Goal: Task Accomplishment & Management: Use online tool/utility

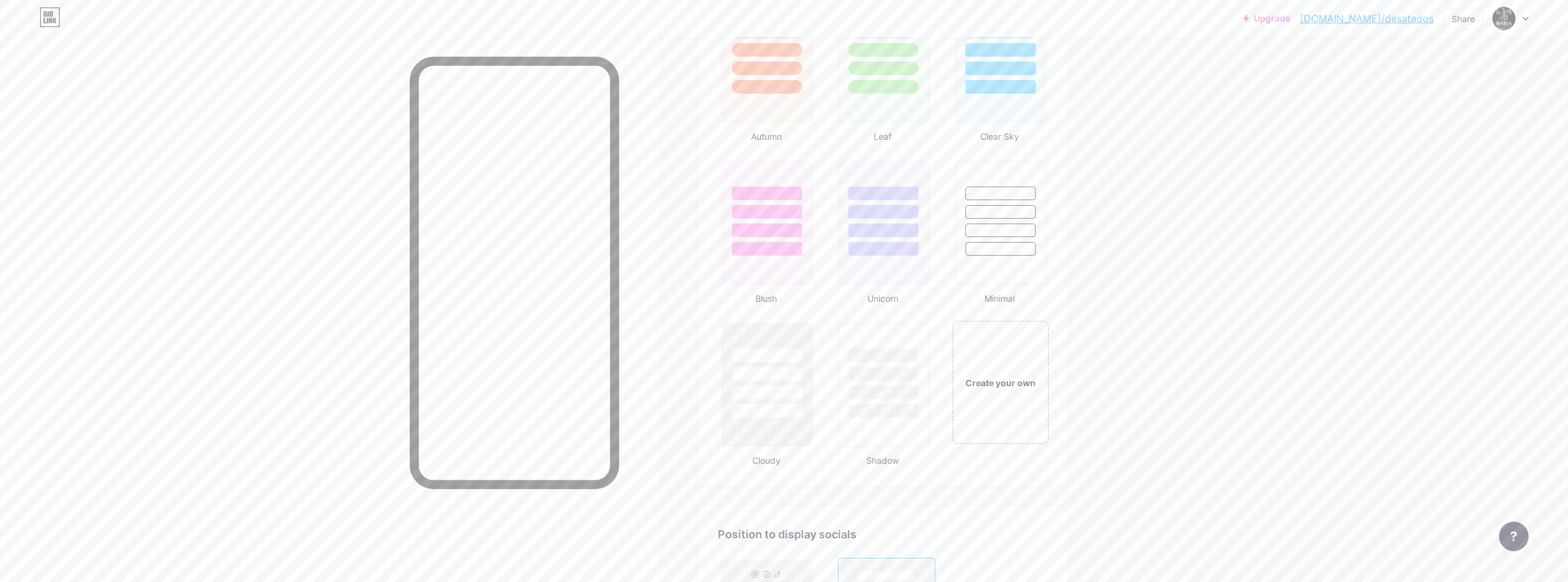
scroll to position [1202, 0]
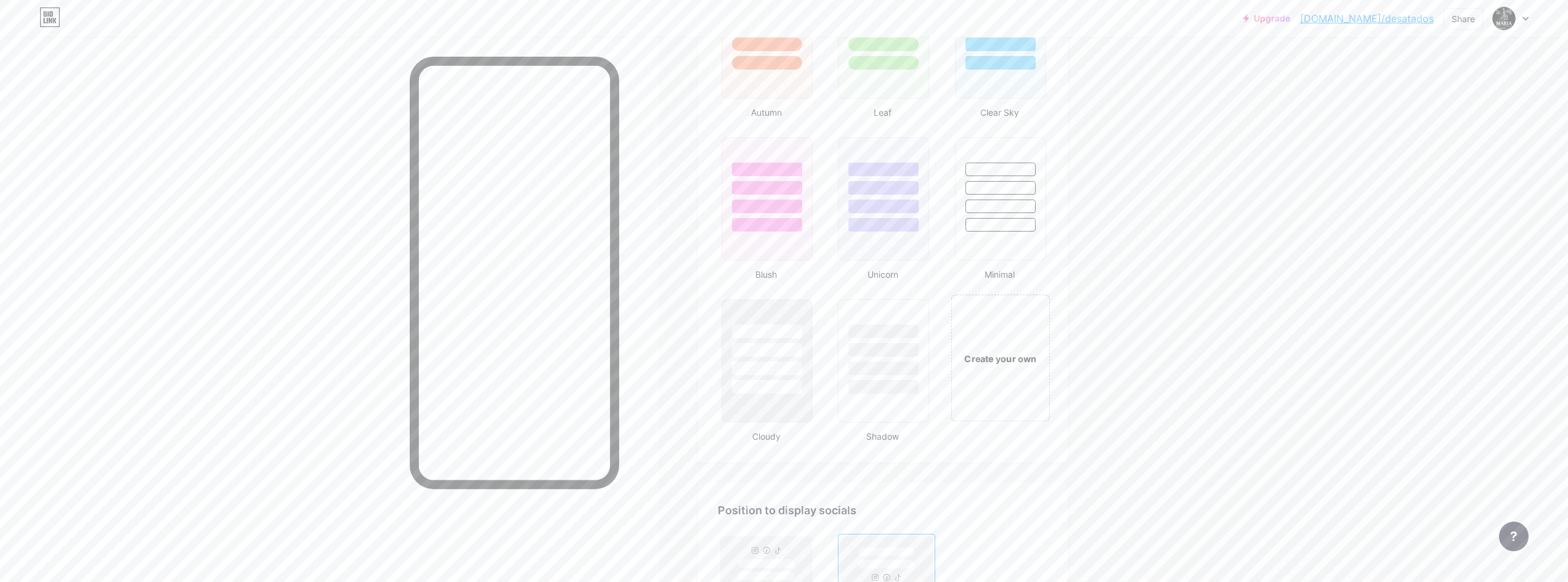
click at [998, 346] on div "Create your own" at bounding box center [999, 358] width 99 height 127
click at [1000, 370] on div "Create your own" at bounding box center [999, 358] width 94 height 123
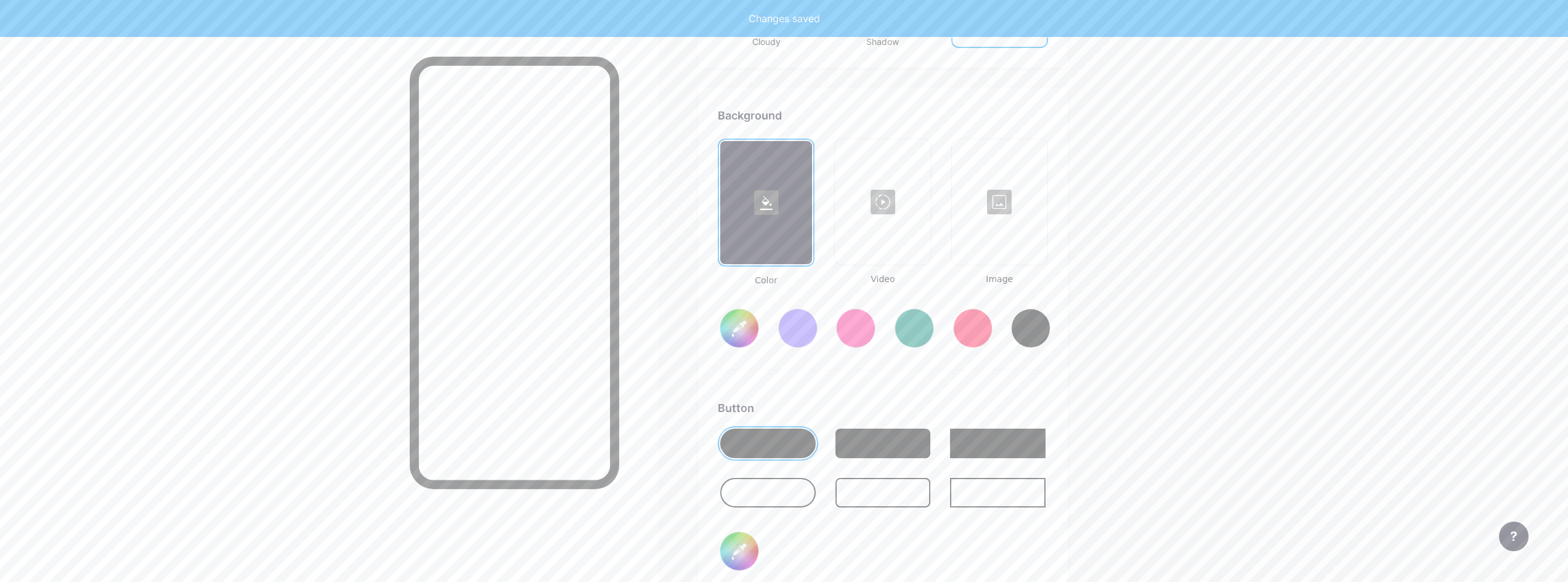
scroll to position [1635, 0]
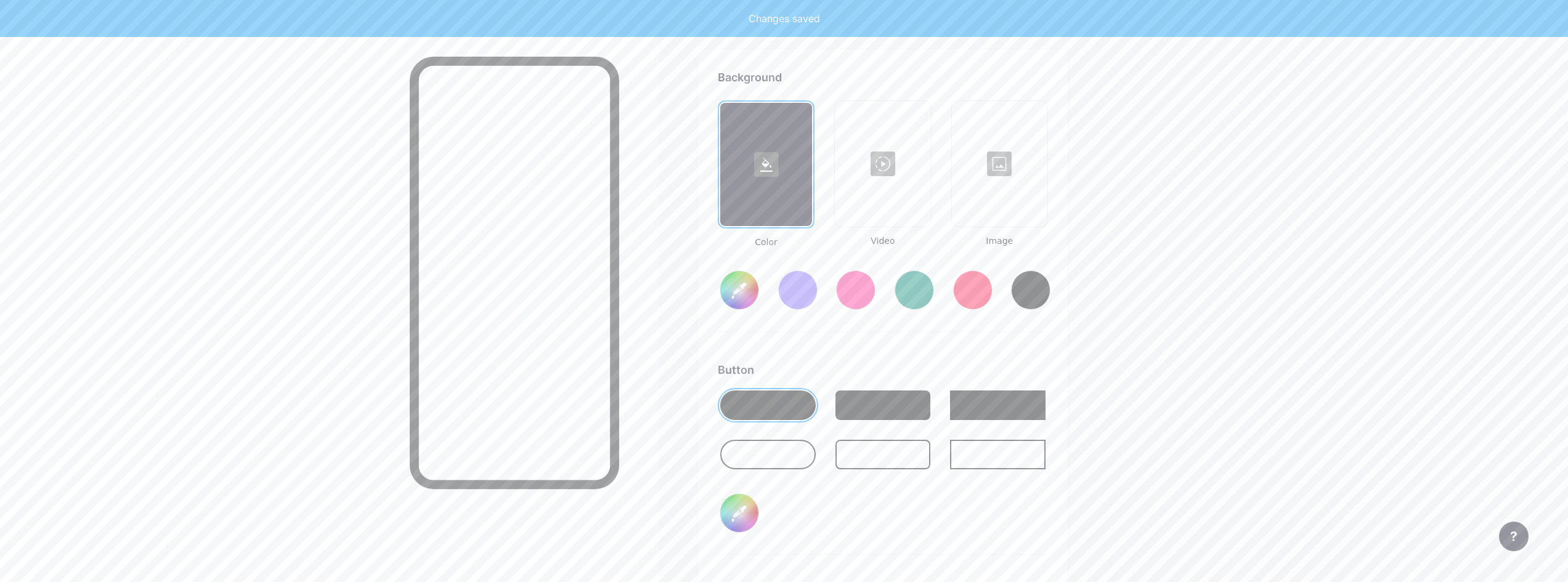
type input "#ffffff"
type input "#000000"
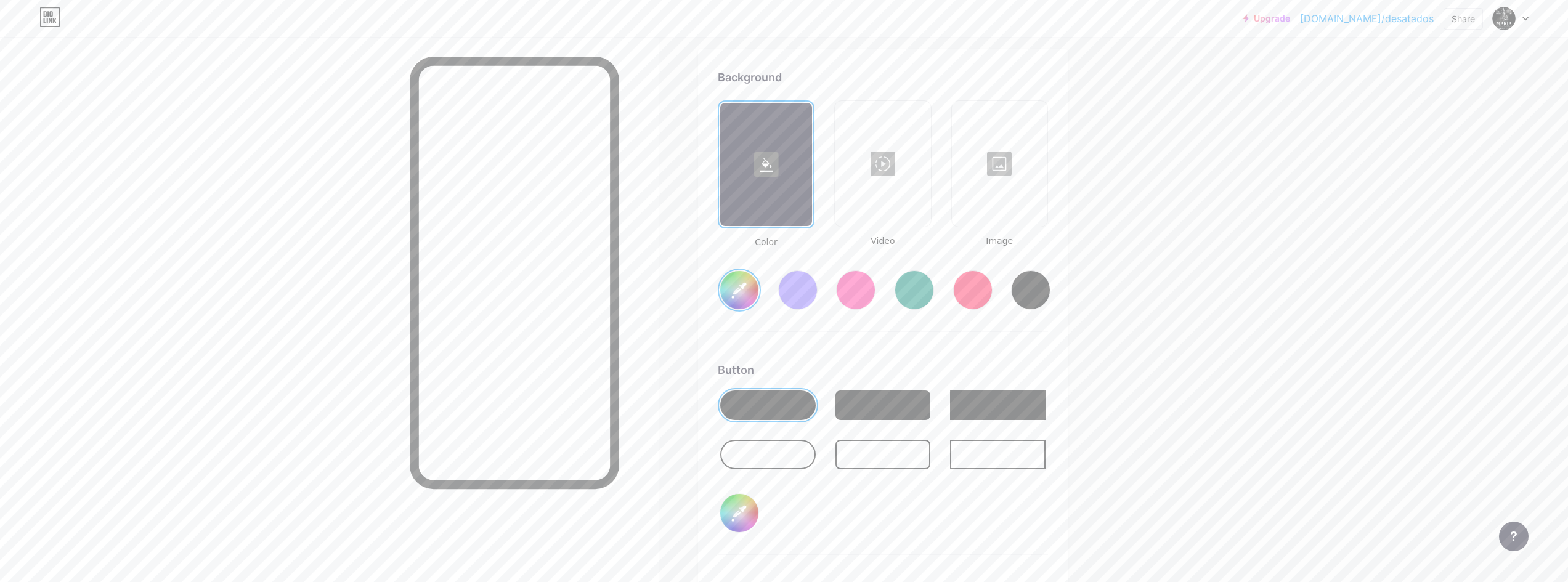
click at [967, 452] on div at bounding box center [998, 455] width 96 height 30
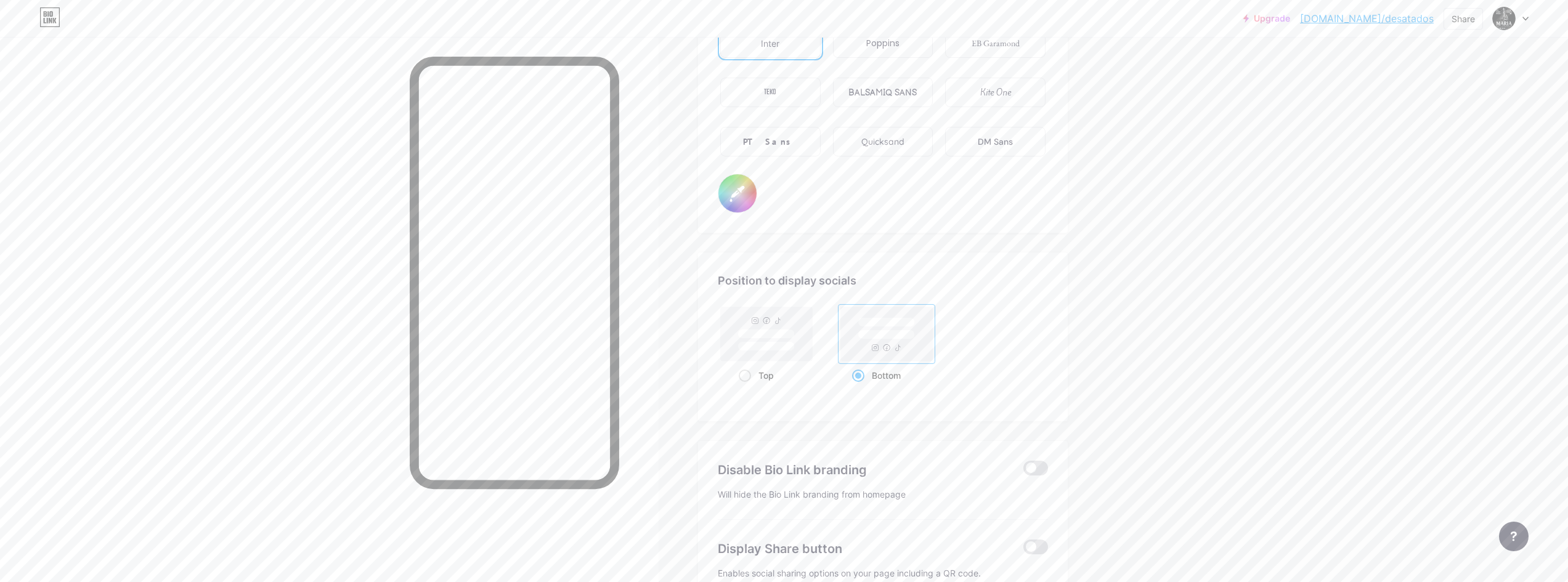
scroll to position [2252, 0]
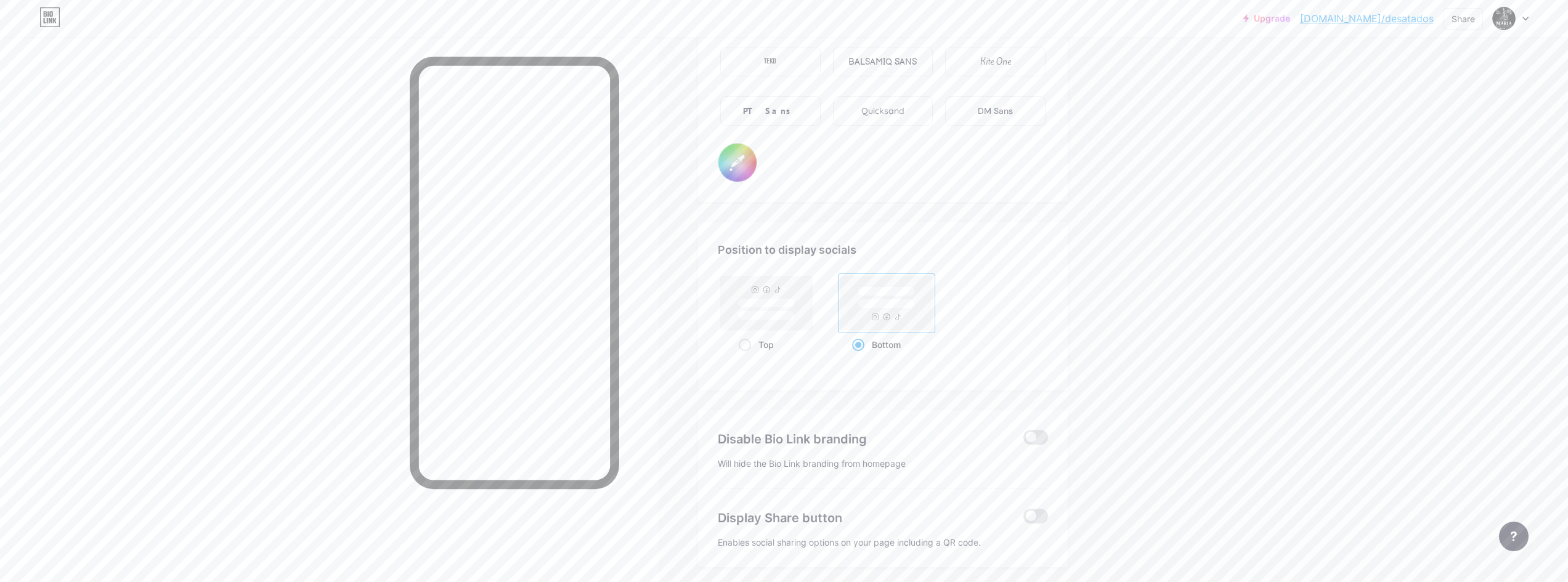
click at [782, 57] on div "TEKO" at bounding box center [770, 62] width 101 height 30
click at [1013, 111] on div "DM Sans" at bounding box center [995, 111] width 35 height 13
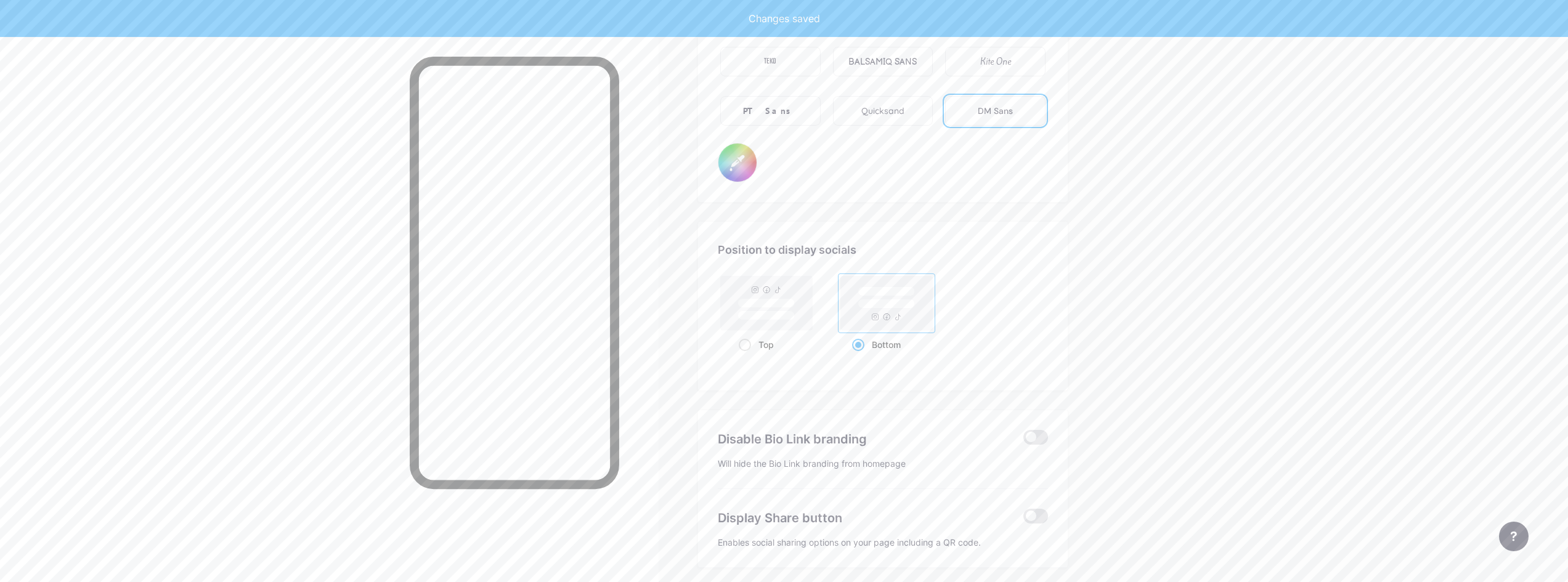
click at [994, 53] on div "Kite One" at bounding box center [995, 62] width 101 height 30
type input "#ffffff"
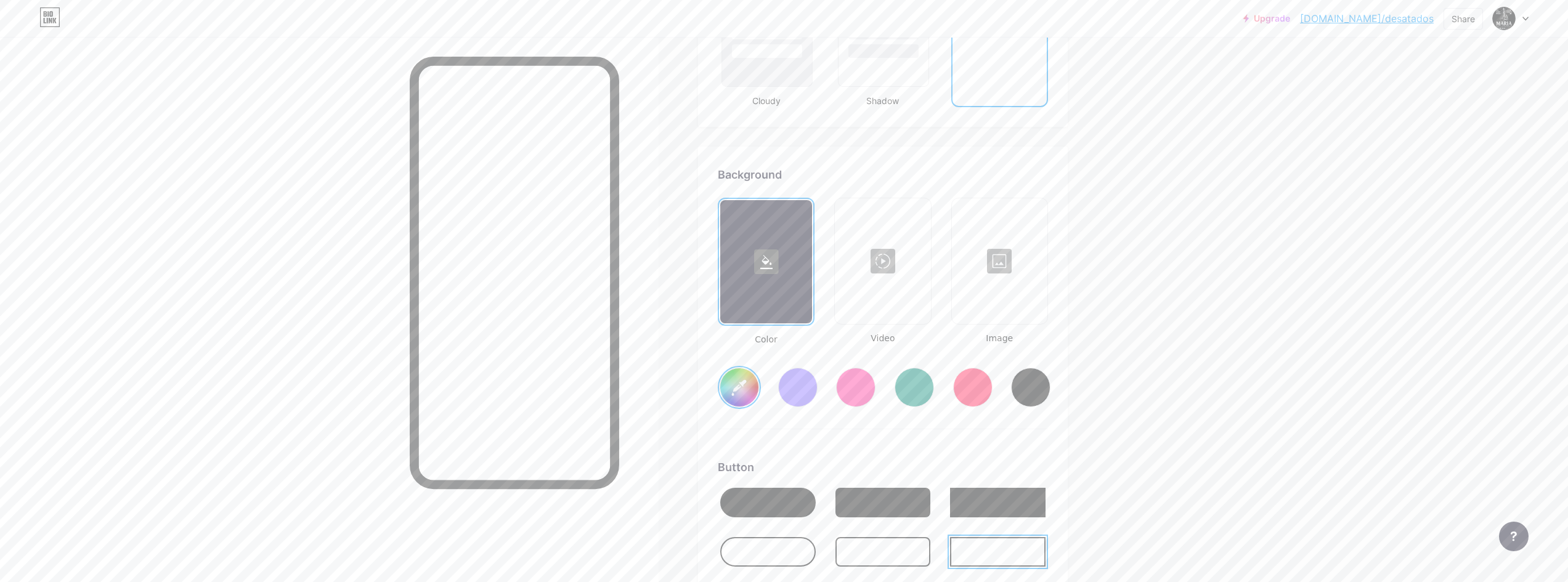
scroll to position [1512, 0]
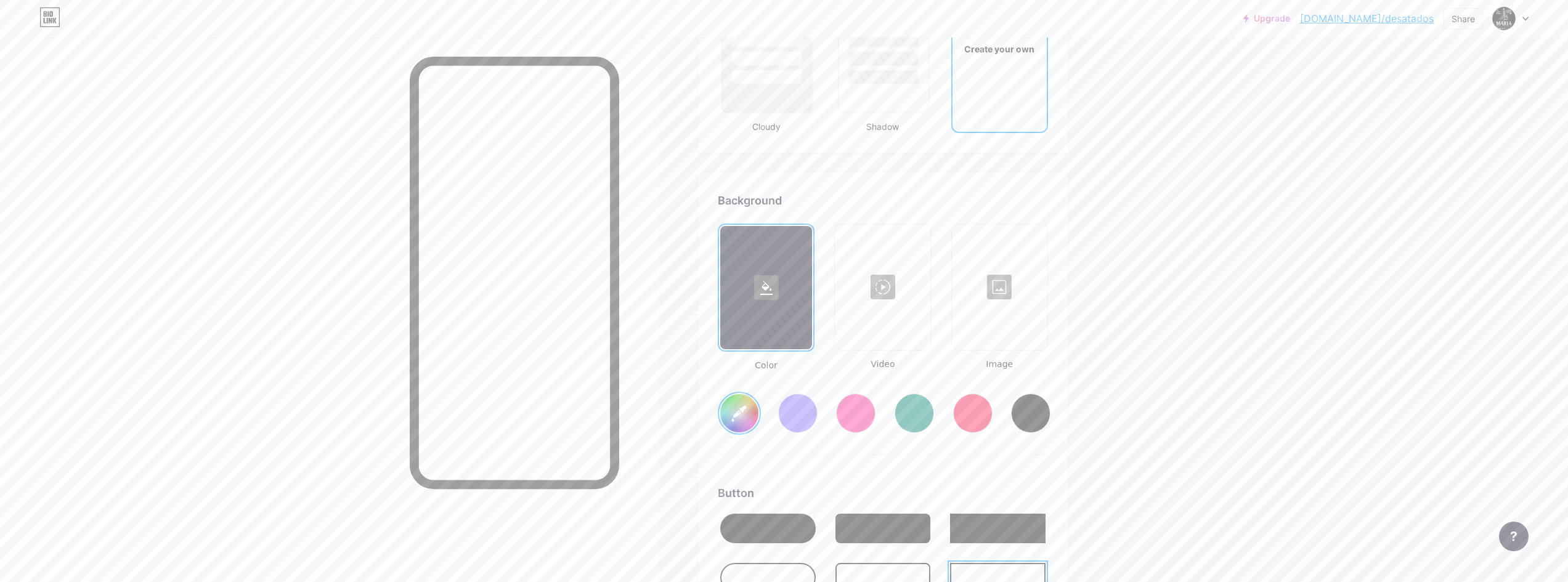
click at [751, 327] on div at bounding box center [766, 288] width 91 height 123
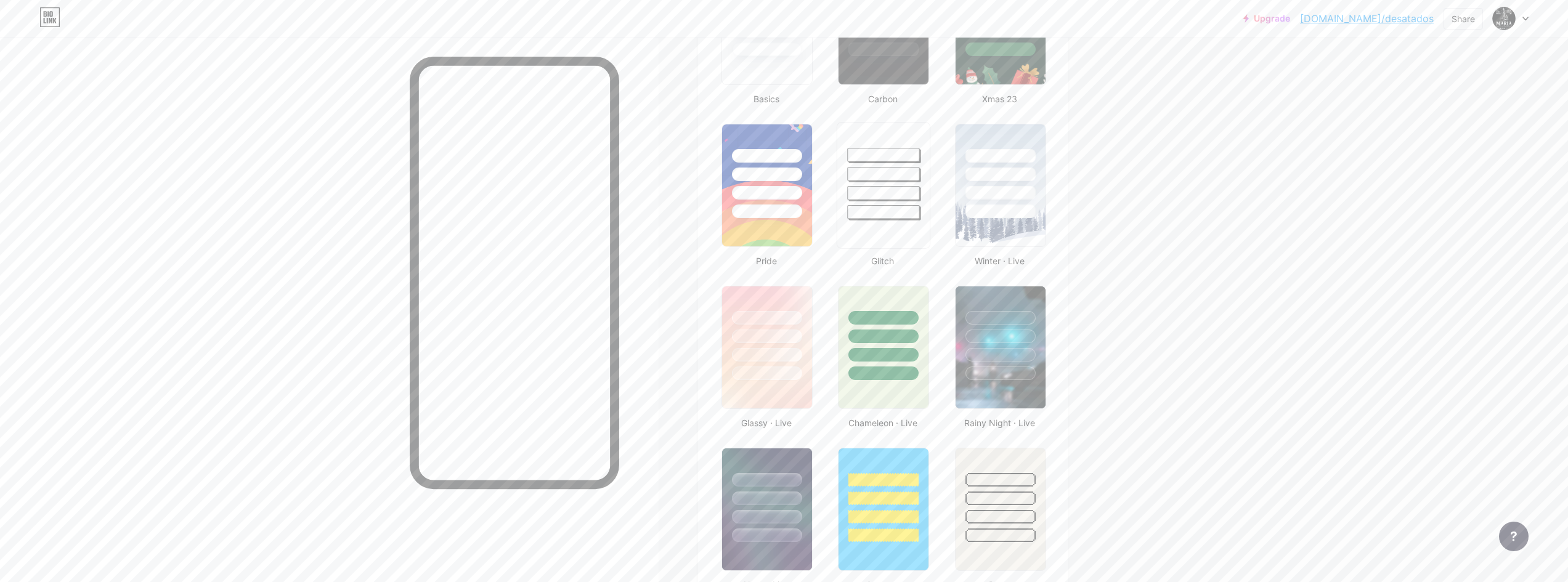
scroll to position [403, 0]
click at [879, 175] on div at bounding box center [884, 176] width 72 height 14
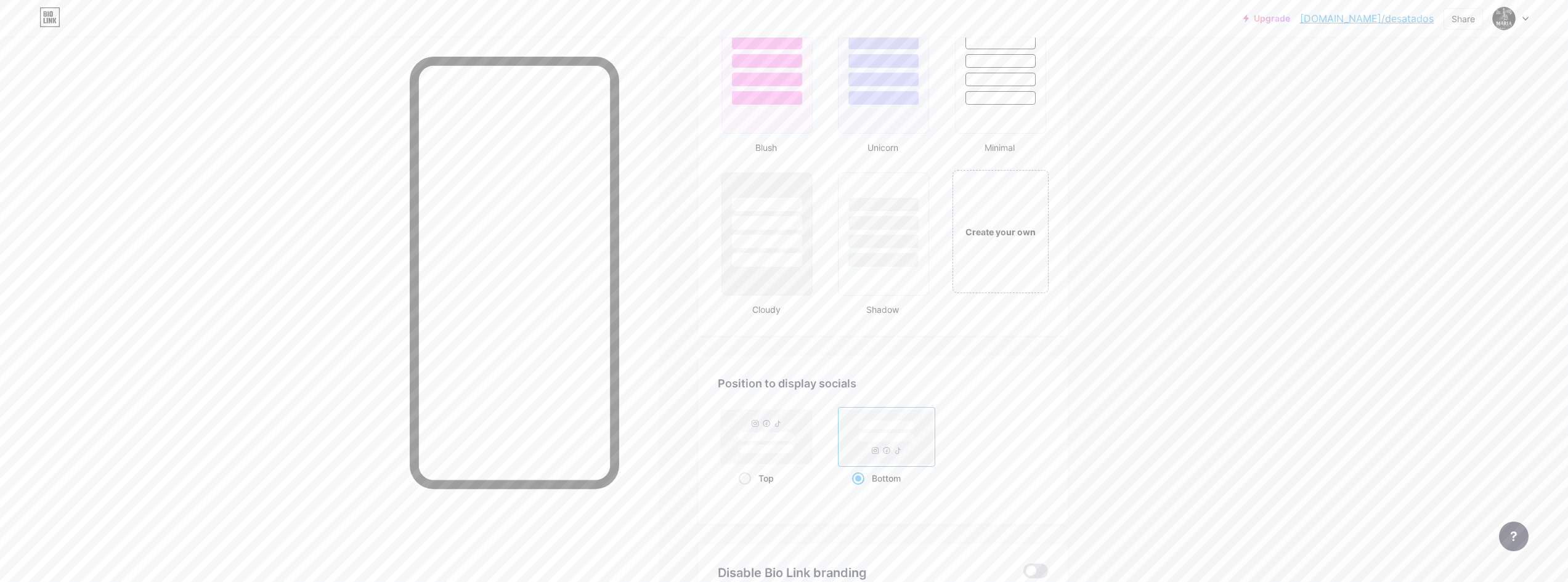
scroll to position [1326, 0]
click at [985, 229] on div "Create your own" at bounding box center [999, 235] width 92 height 13
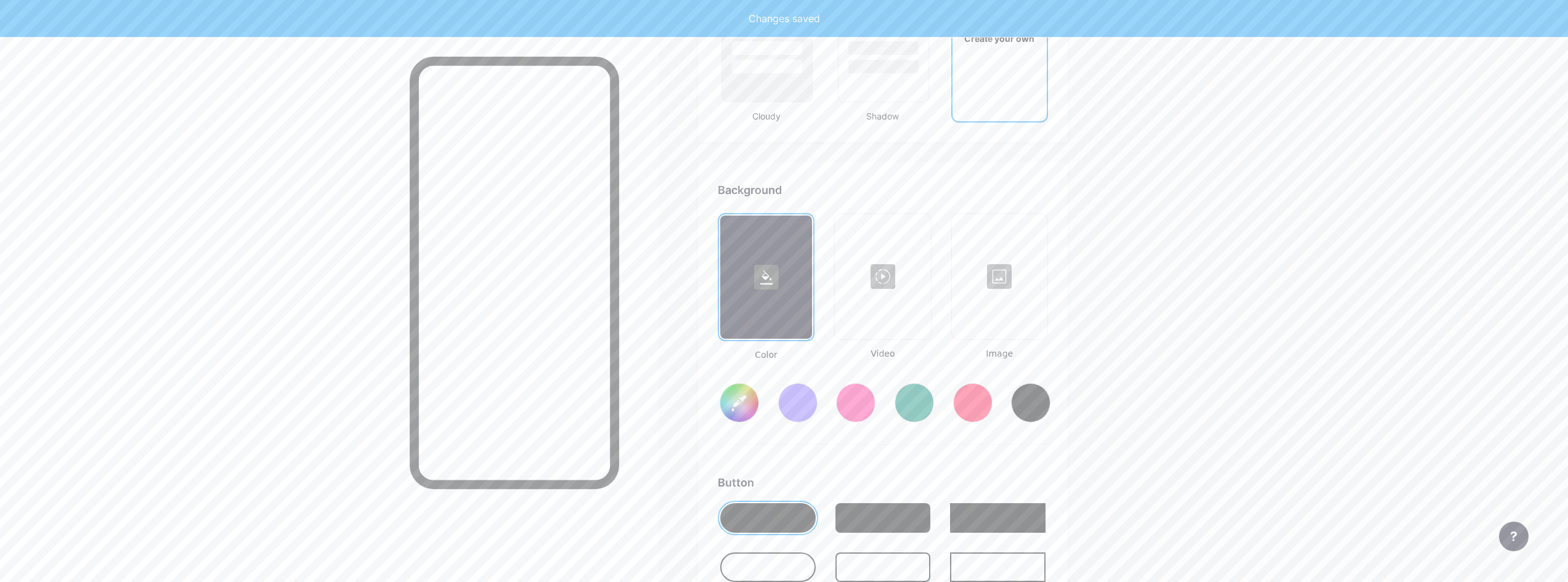
scroll to position [1635, 0]
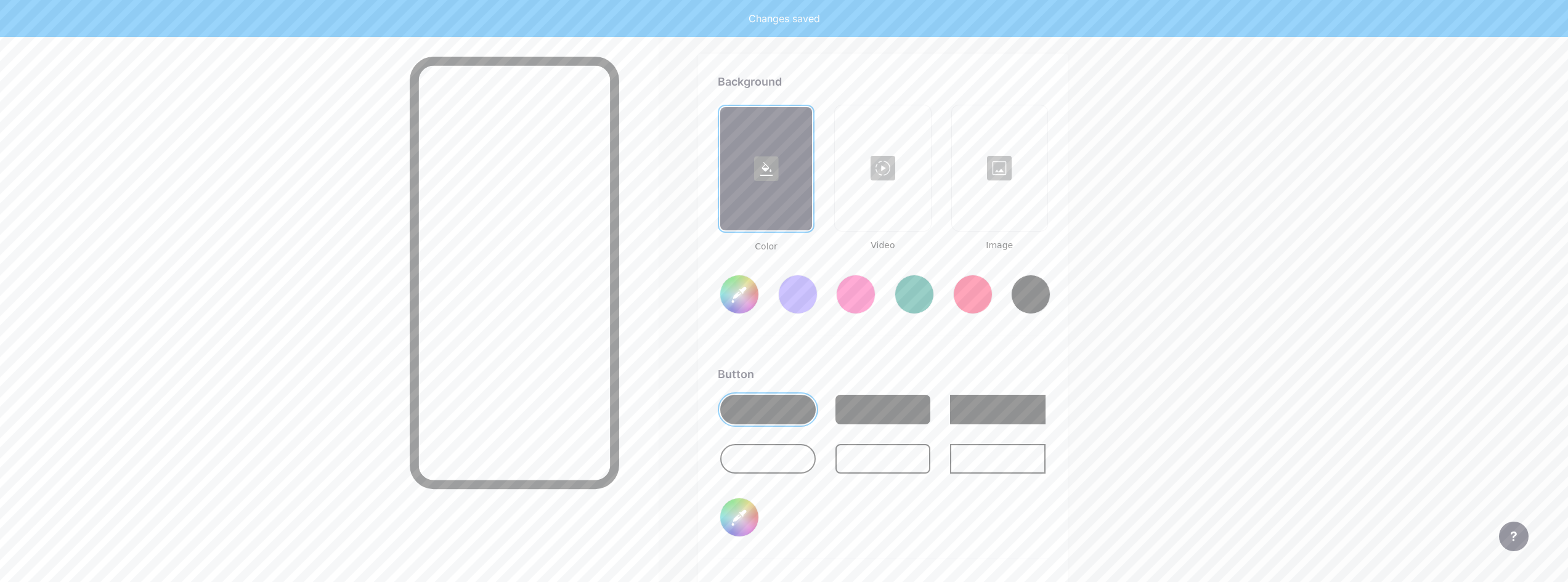
type input "#ffffff"
type input "#000000"
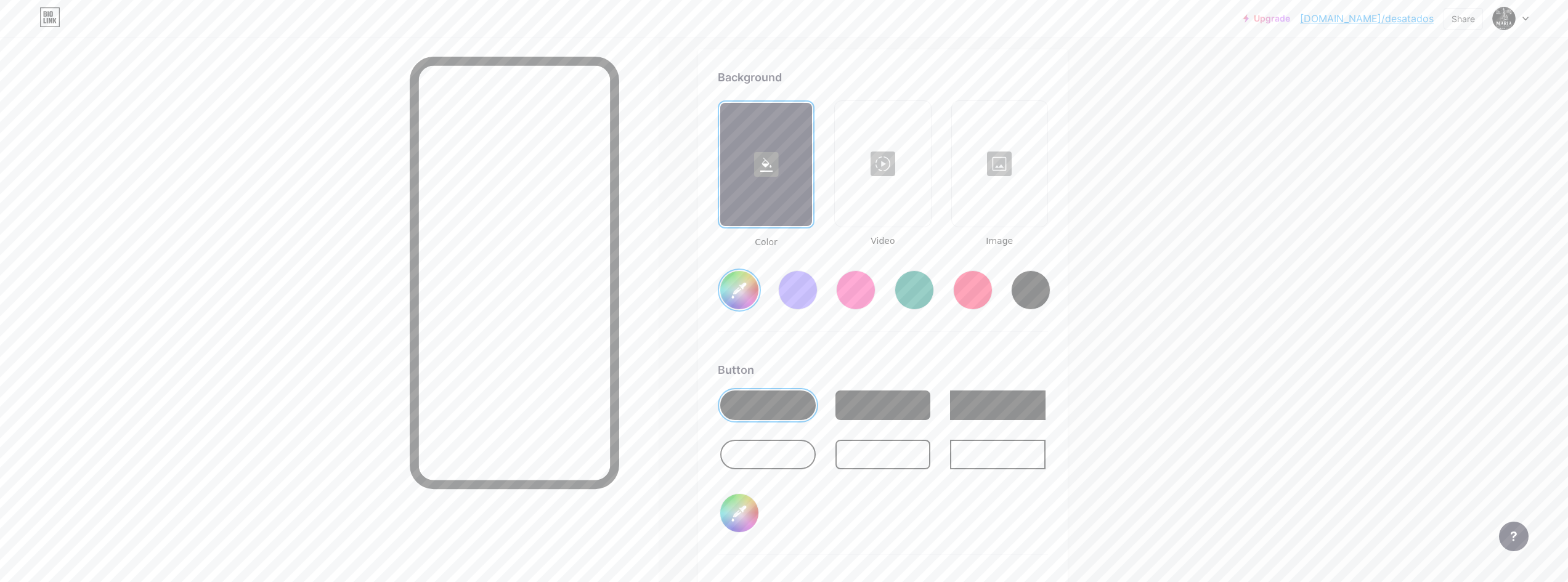
click at [998, 175] on div at bounding box center [999, 164] width 93 height 123
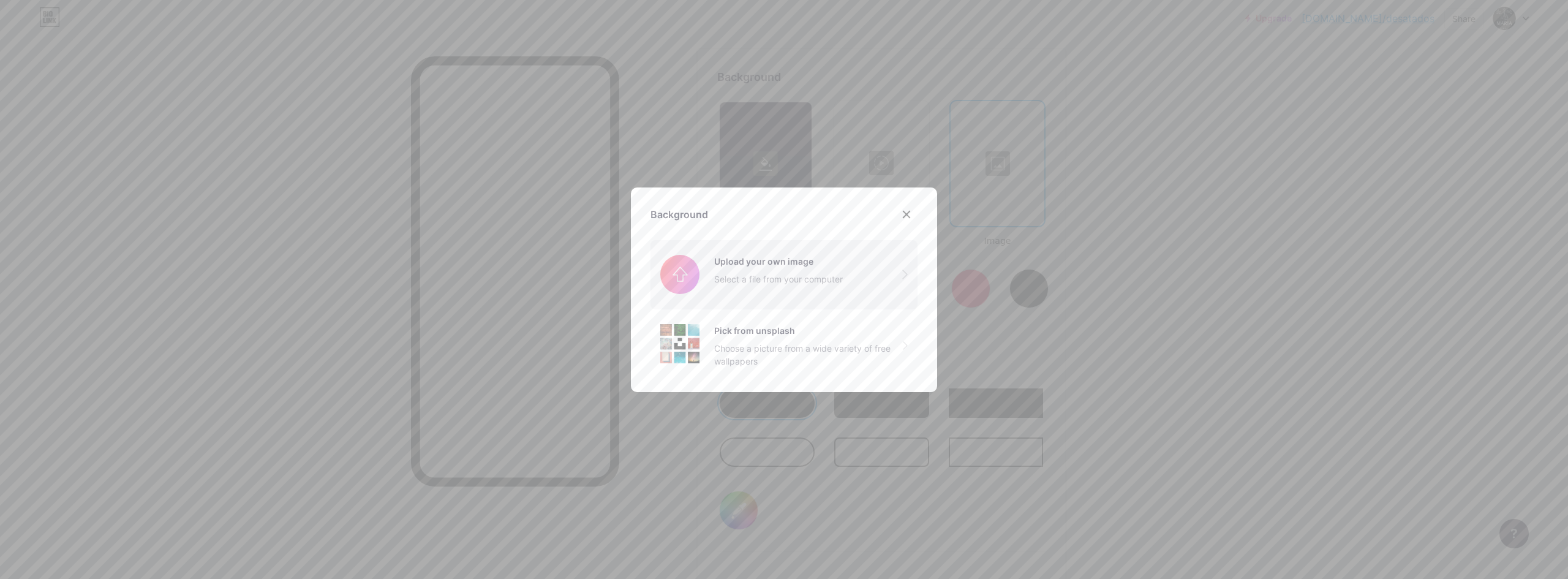
click at [757, 282] on input "file" at bounding box center [784, 274] width 267 height 69
click at [777, 267] on input "file" at bounding box center [784, 274] width 267 height 69
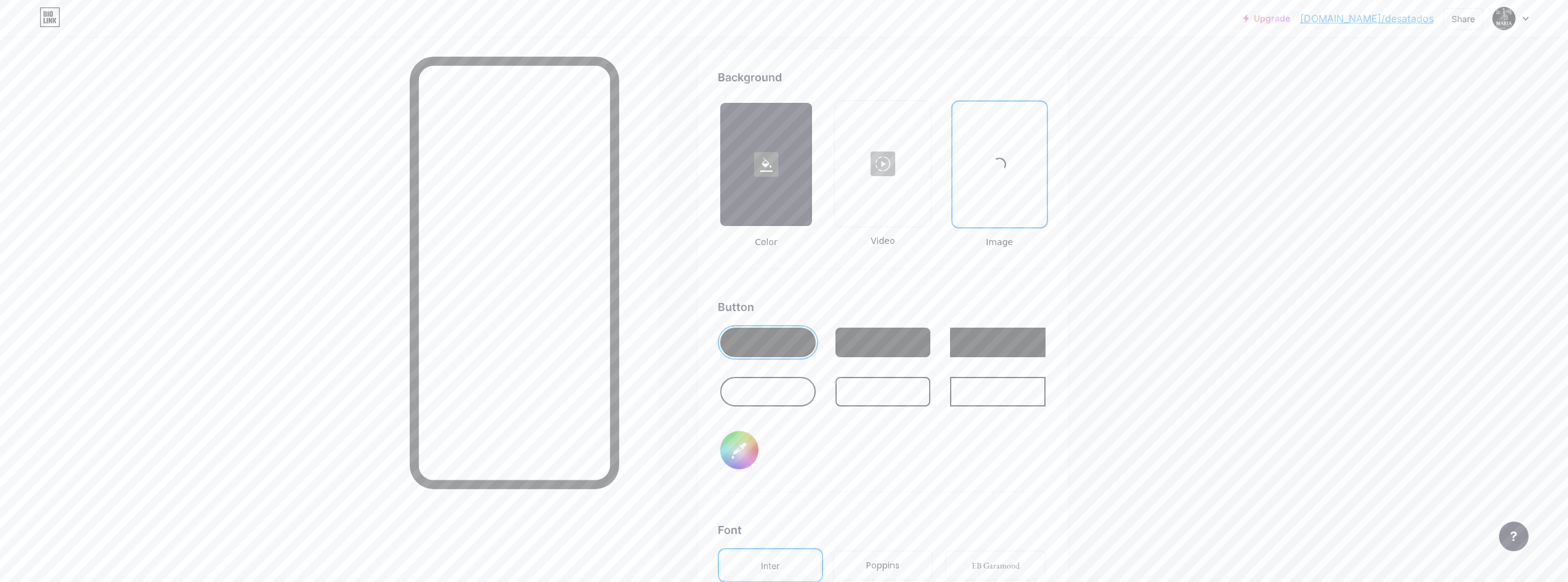
click at [1000, 391] on div at bounding box center [998, 392] width 96 height 30
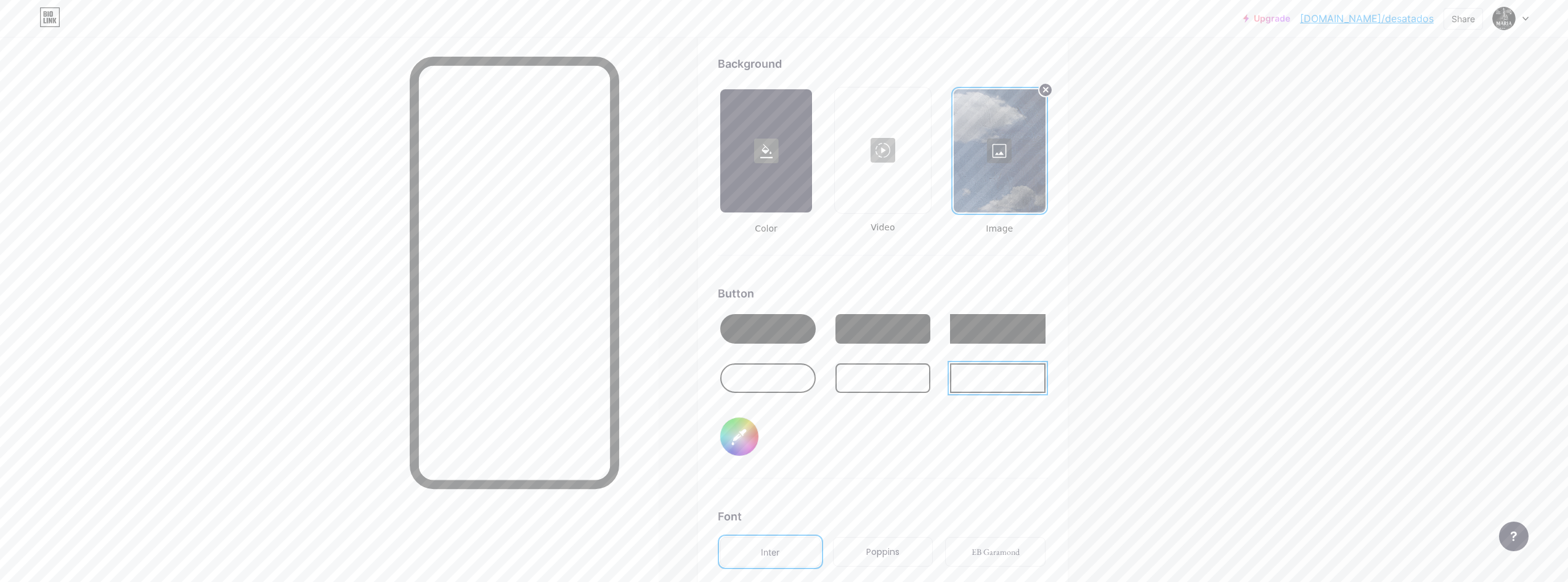
scroll to position [1574, 0]
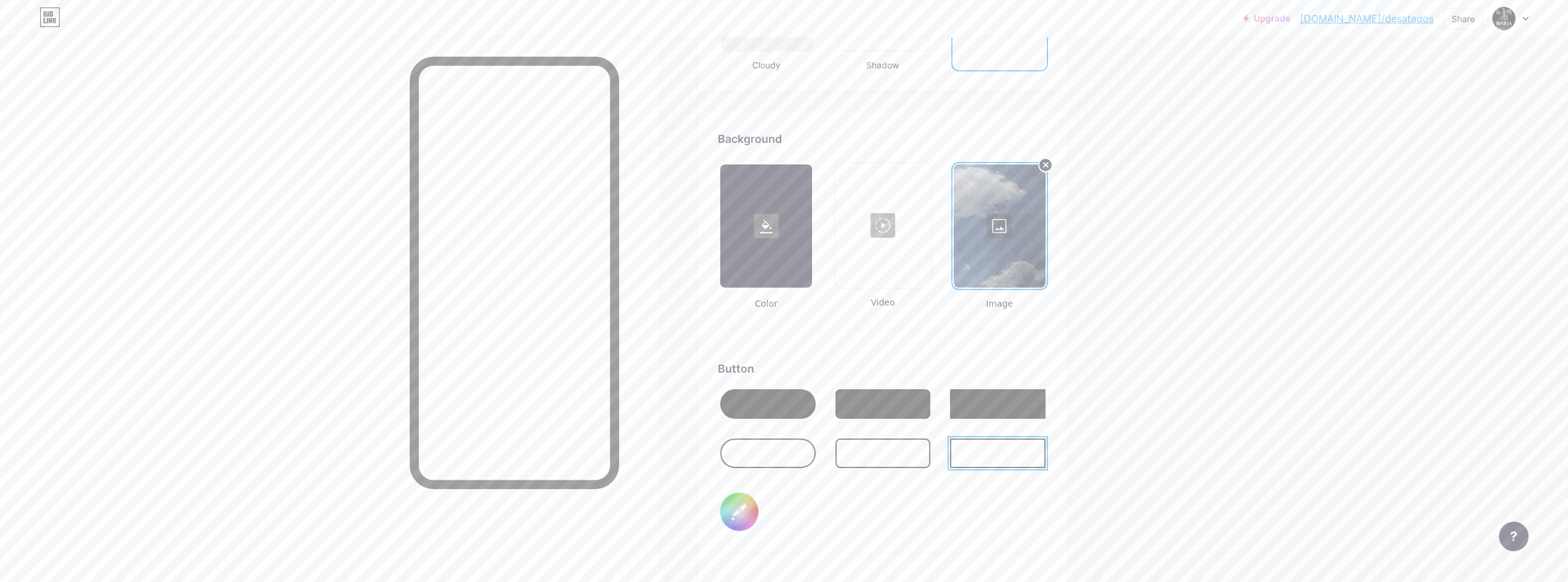
click at [1037, 411] on div at bounding box center [998, 404] width 96 height 30
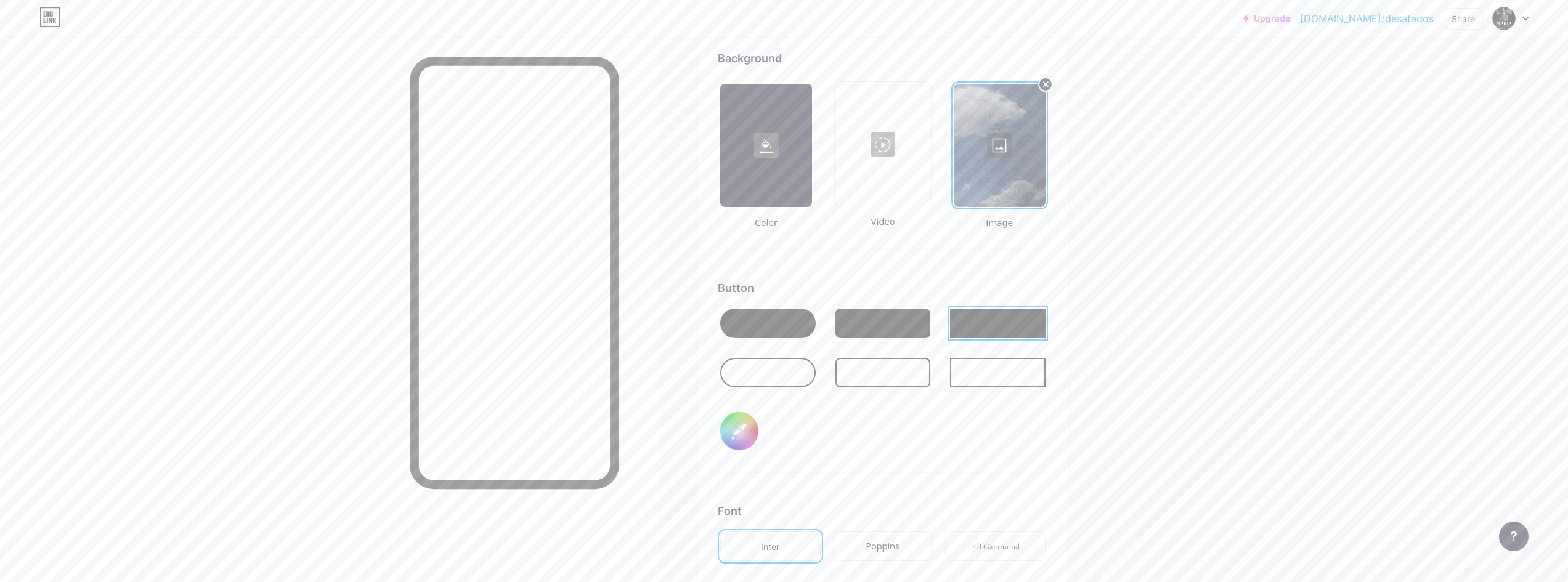
scroll to position [1664, 0]
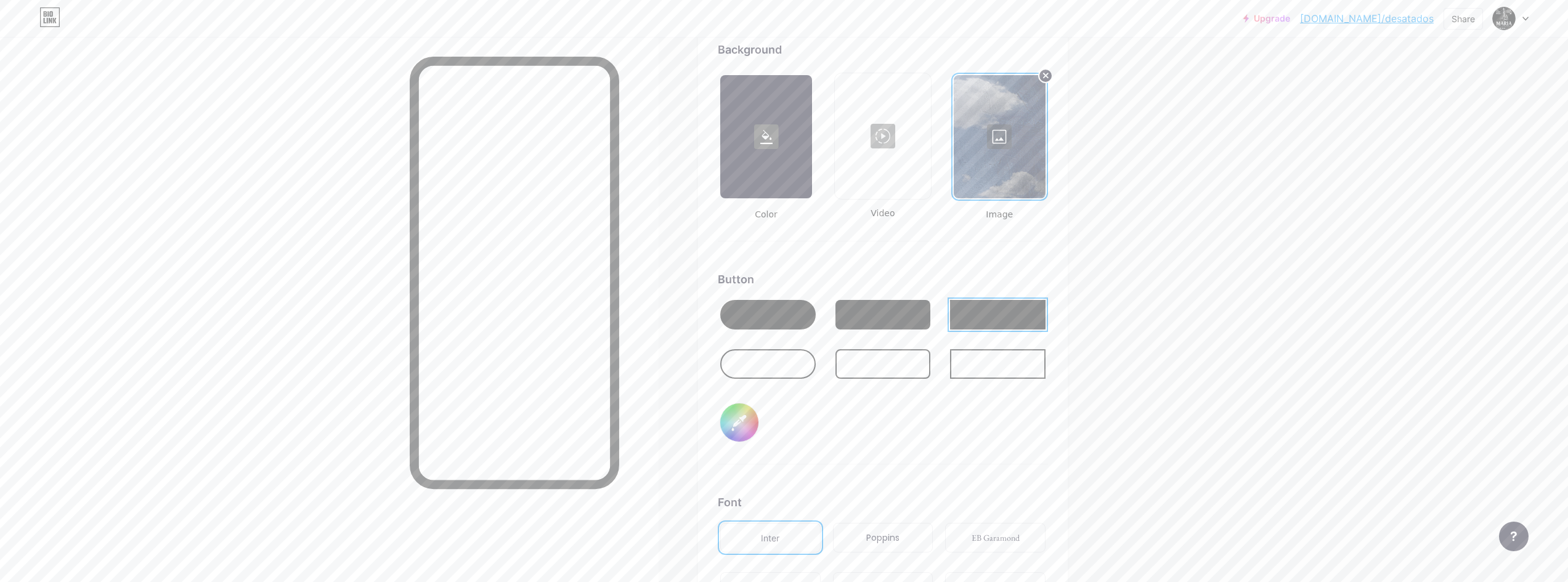
click at [750, 417] on input "#000000" at bounding box center [739, 422] width 38 height 38
type input "#ffffff"
click at [995, 433] on div "Button #ffffff" at bounding box center [882, 367] width 330 height 194
click at [974, 370] on div at bounding box center [998, 364] width 96 height 30
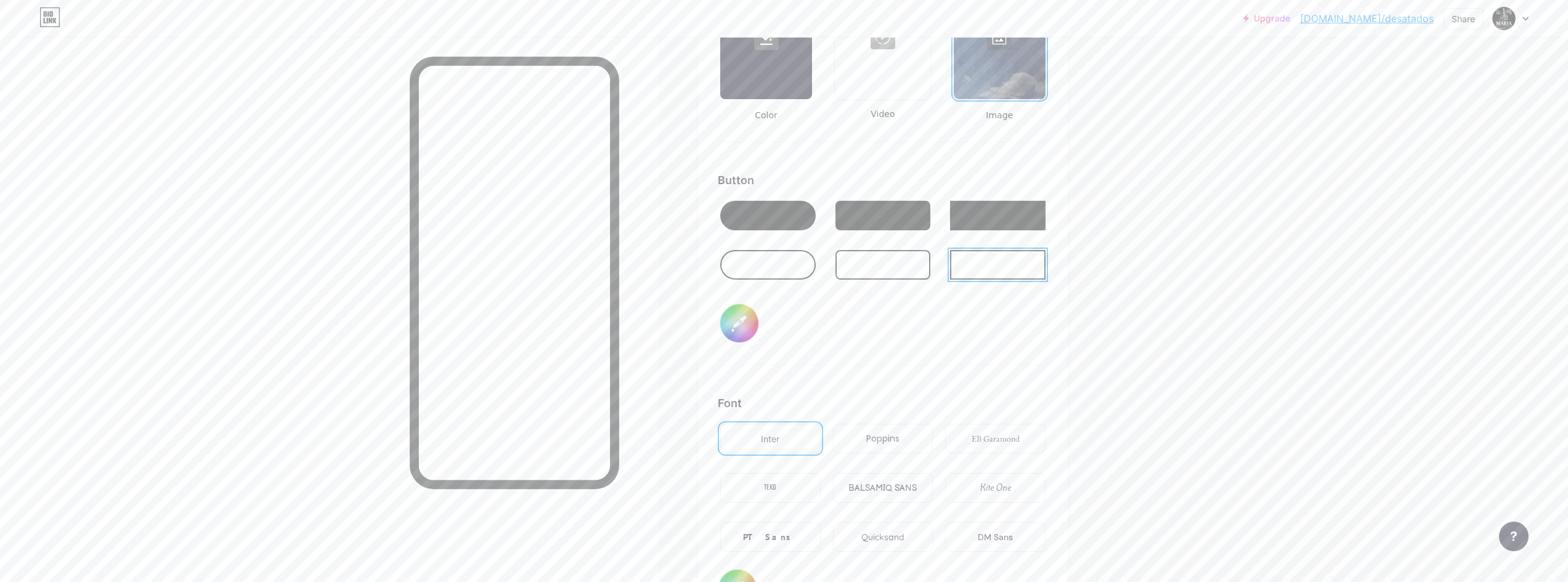
scroll to position [1787, 0]
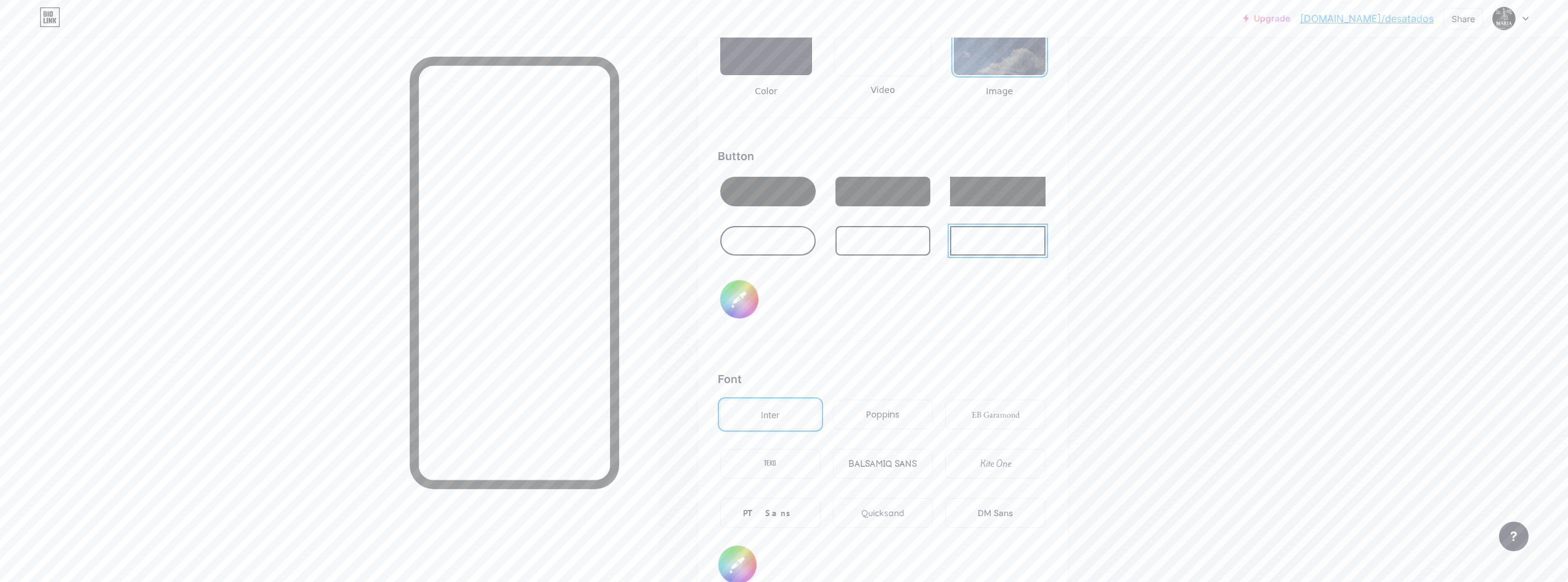
click at [793, 197] on div at bounding box center [767, 192] width 96 height 30
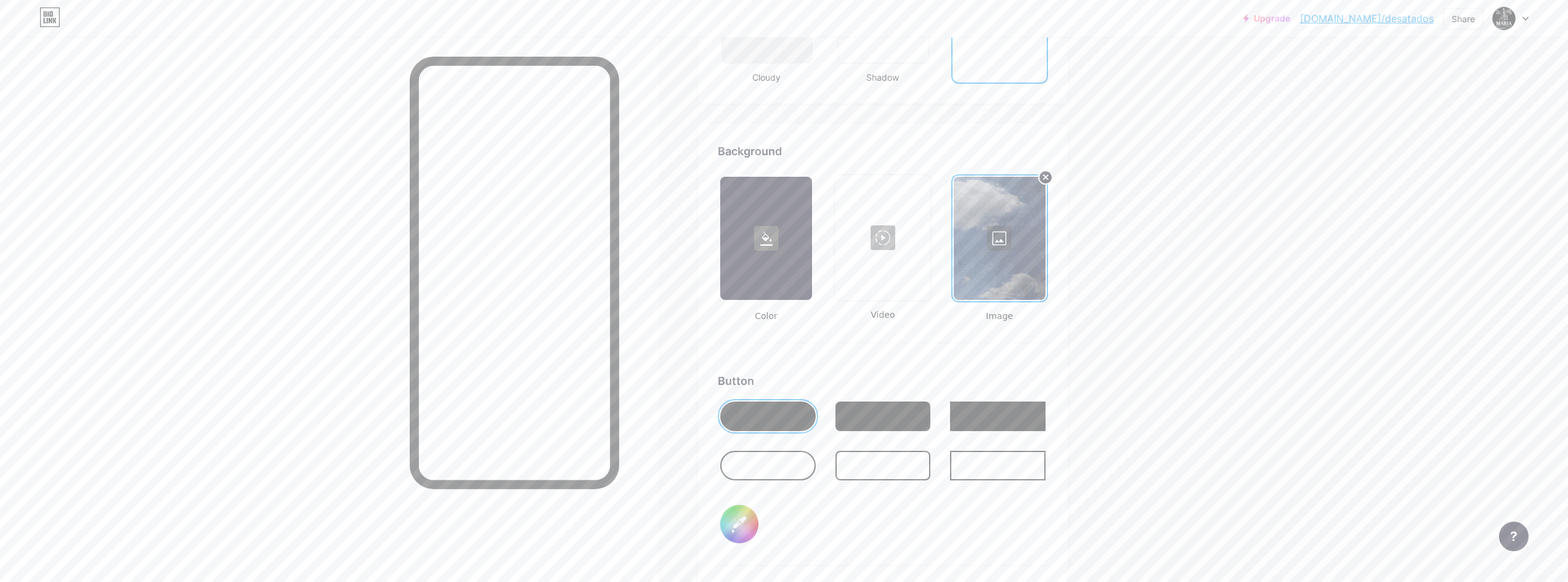
scroll to position [1540, 0]
